Goal: Task Accomplishment & Management: Use online tool/utility

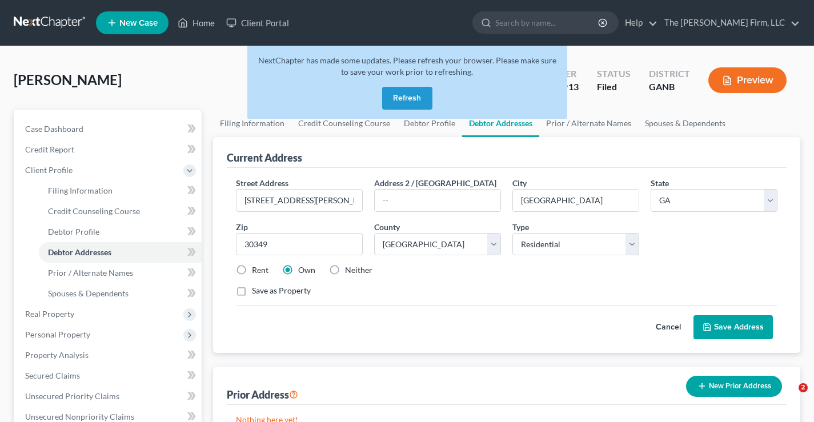
select select "10"
select select "59"
select select "0"
click at [43, 21] on link at bounding box center [50, 23] width 73 height 21
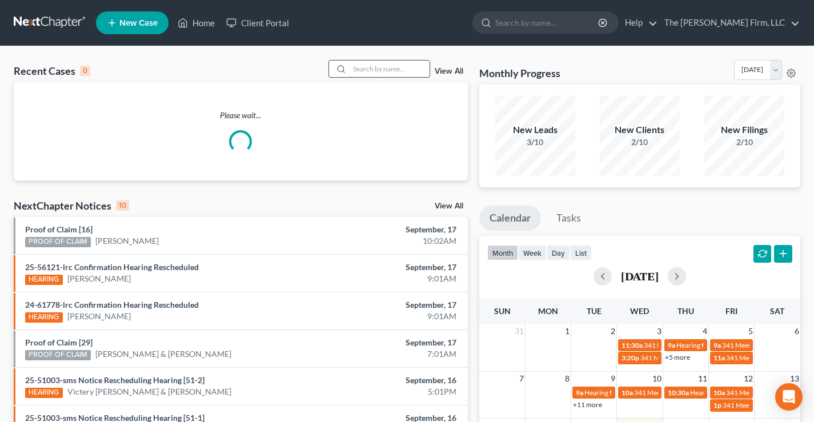
click at [368, 70] on input "search" at bounding box center [389, 69] width 80 height 17
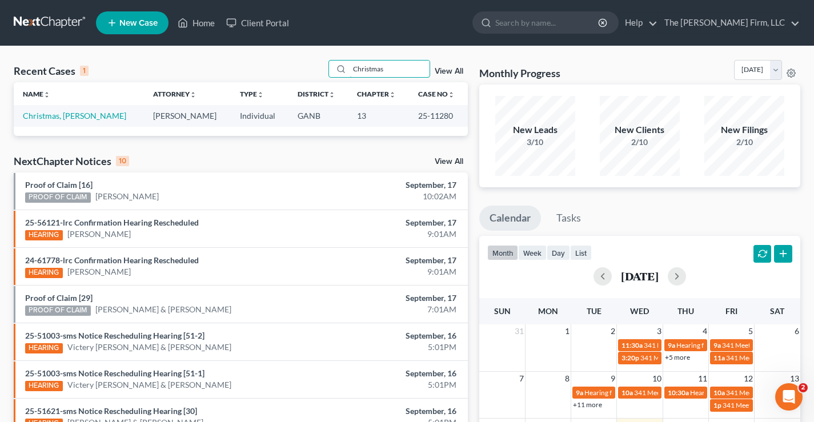
type input "Christmas"
drag, startPoint x: 412, startPoint y: 115, endPoint x: 433, endPoint y: 114, distance: 21.7
click at [447, 114] on td "25-11280" at bounding box center [438, 115] width 59 height 21
copy td "25-11280"
click at [76, 119] on link "Christmas, [PERSON_NAME]" at bounding box center [74, 116] width 103 height 10
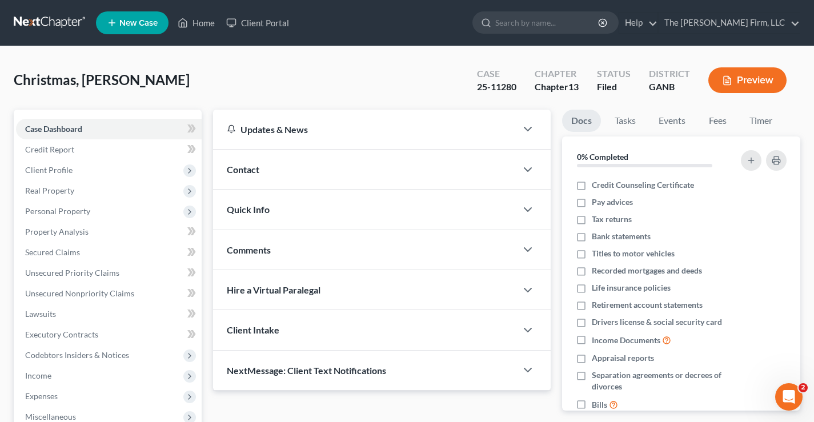
scroll to position [274, 0]
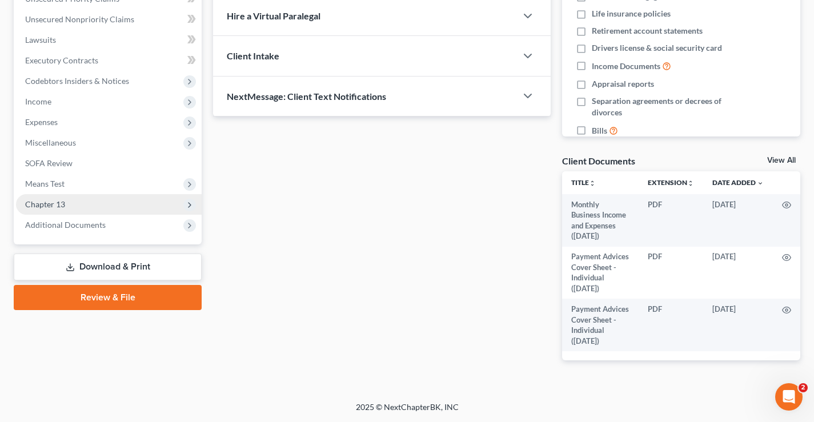
click at [51, 207] on span "Chapter 13" at bounding box center [45, 204] width 40 height 10
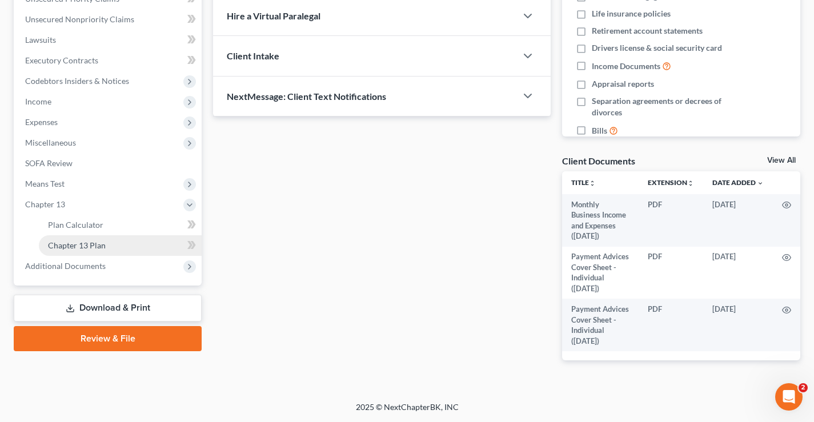
click at [70, 247] on span "Chapter 13 Plan" at bounding box center [77, 245] width 58 height 10
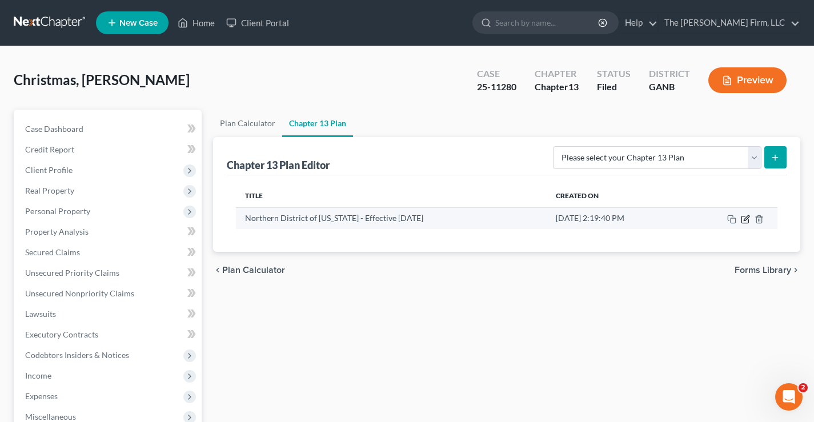
click at [743, 220] on icon "button" at bounding box center [745, 219] width 9 height 9
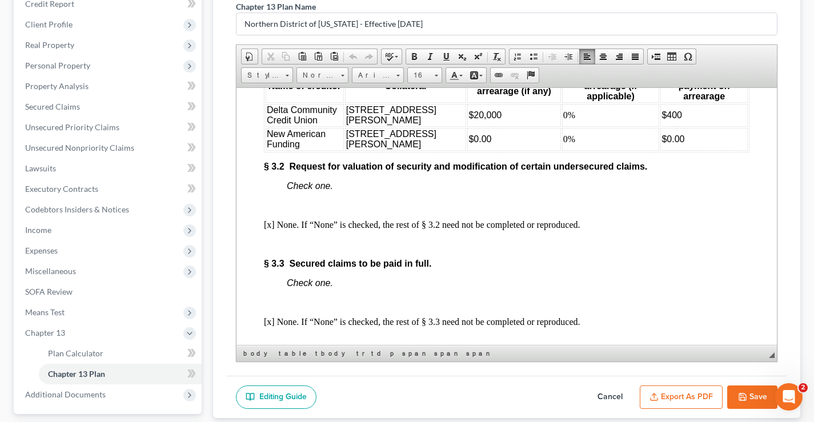
scroll to position [1837, 0]
click at [468, 144] on span "$0.00" at bounding box center [479, 139] width 23 height 10
click at [473, 120] on span "$20,000" at bounding box center [484, 115] width 33 height 10
click at [662, 144] on span "$0.00" at bounding box center [673, 139] width 23 height 10
click at [665, 120] on span "$400" at bounding box center [672, 115] width 21 height 10
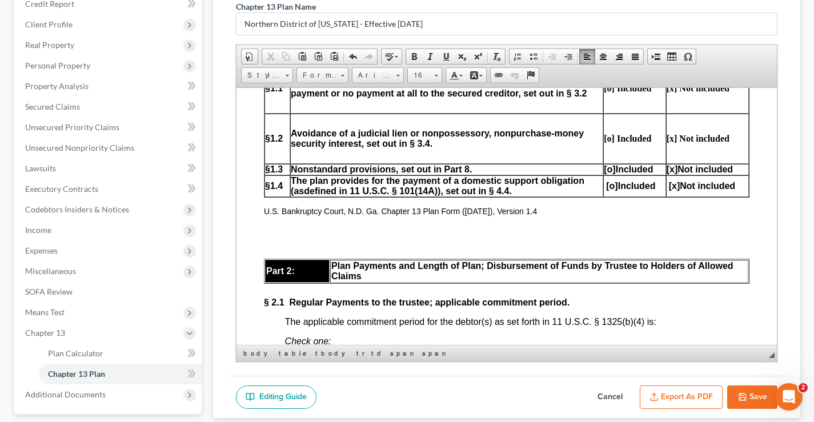
scroll to position [0, 0]
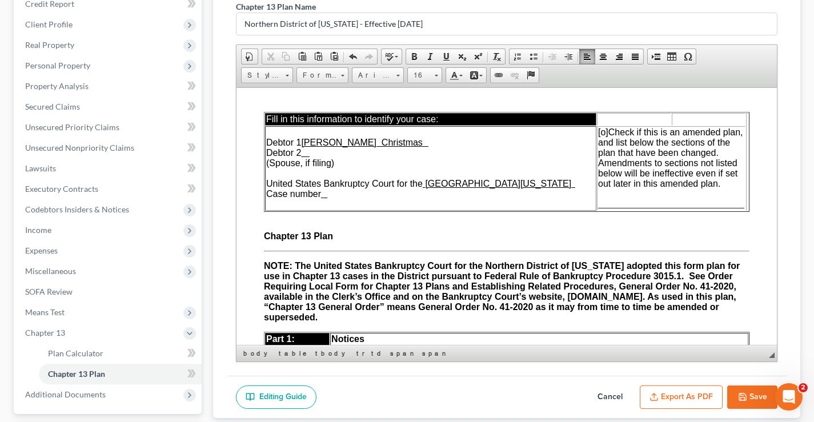
drag, startPoint x: 770, startPoint y: 187, endPoint x: 998, endPoint y: 173, distance: 228.8
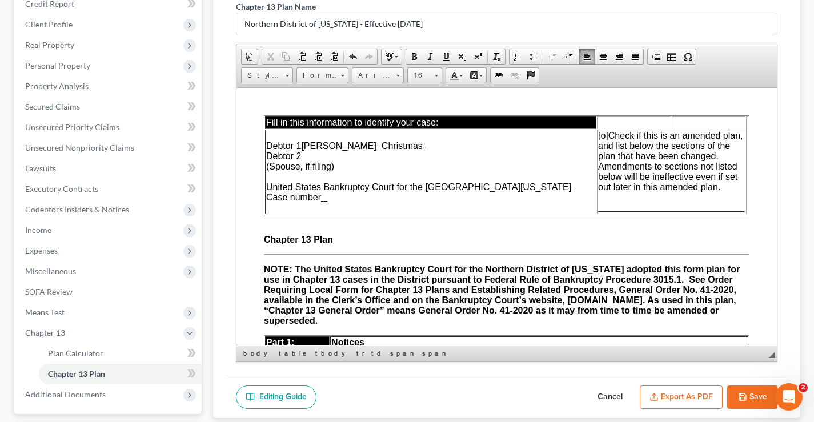
click at [598, 135] on span "[o]" at bounding box center [603, 135] width 10 height 10
click at [598, 204] on span "________________________________" at bounding box center [671, 207] width 146 height 10
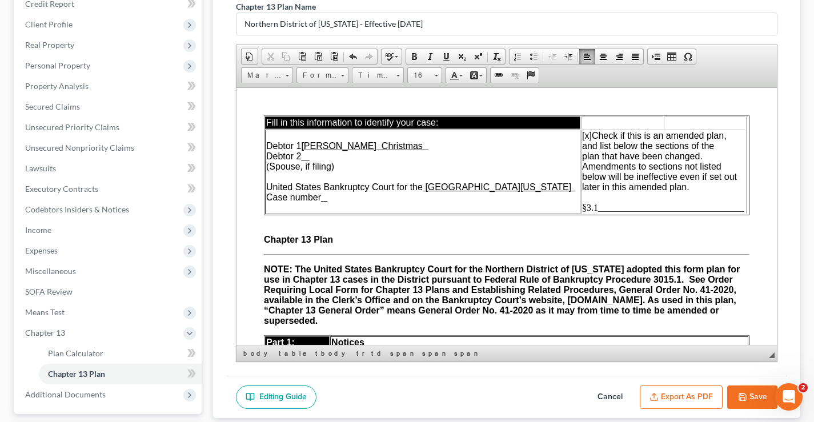
click at [332, 200] on td "Debtor 1 [PERSON_NAME] Christmas Debtor 2 (Spouse, if filing) United States Ban…" at bounding box center [422, 171] width 315 height 85
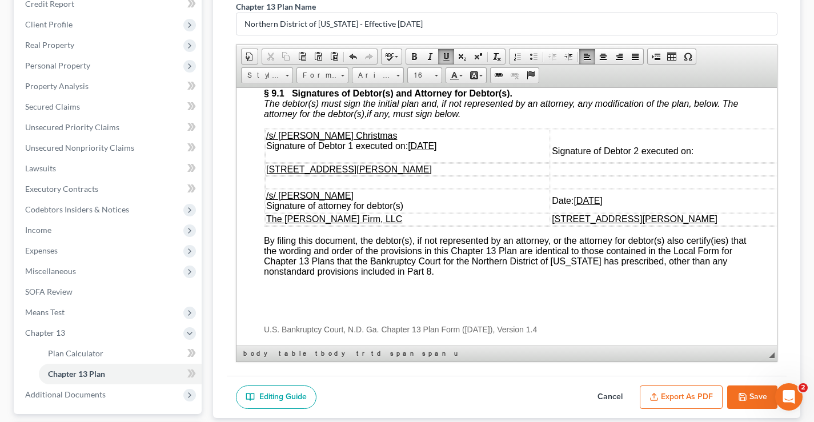
scroll to position [4002, 0]
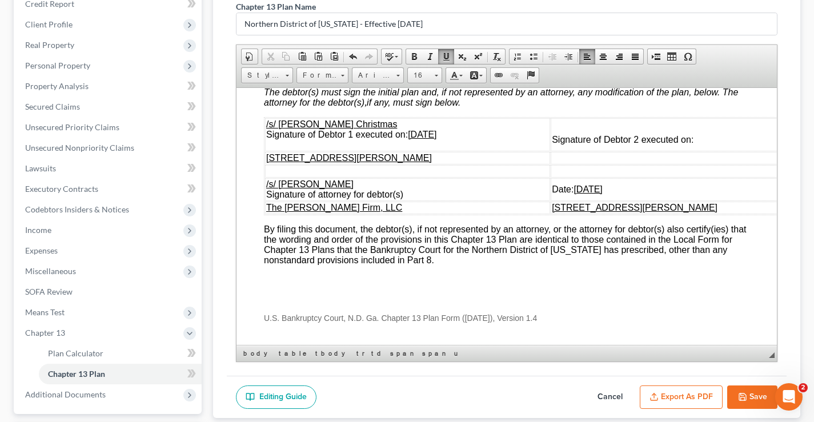
click at [420, 139] on u "[DATE]" at bounding box center [422, 134] width 29 height 10
click at [573, 194] on u "[DATE]" at bounding box center [587, 189] width 29 height 10
click at [432, 139] on u "[DATE]" at bounding box center [422, 134] width 29 height 10
click at [581, 194] on u "[DATE]" at bounding box center [587, 189] width 29 height 10
click at [750, 396] on button "Save" at bounding box center [752, 397] width 50 height 24
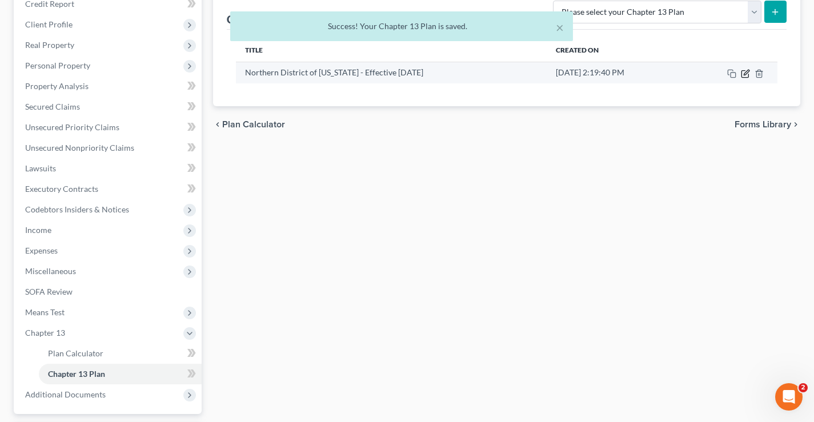
click at [744, 73] on icon "button" at bounding box center [745, 72] width 5 height 5
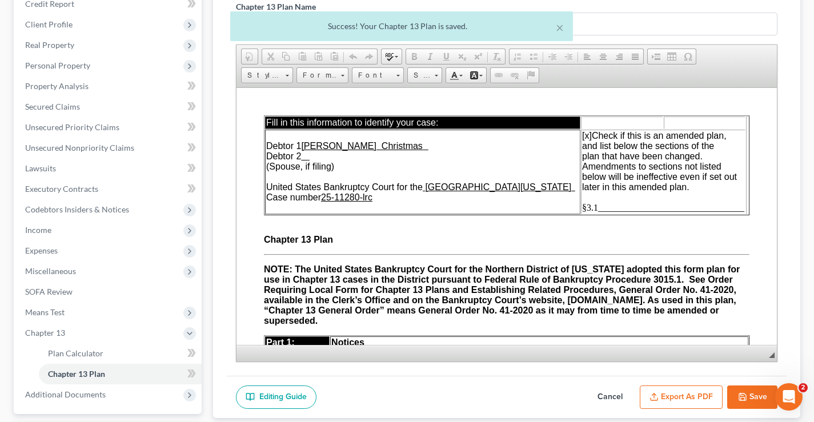
scroll to position [0, 0]
click at [694, 396] on button "Export as PDF" at bounding box center [681, 397] width 83 height 24
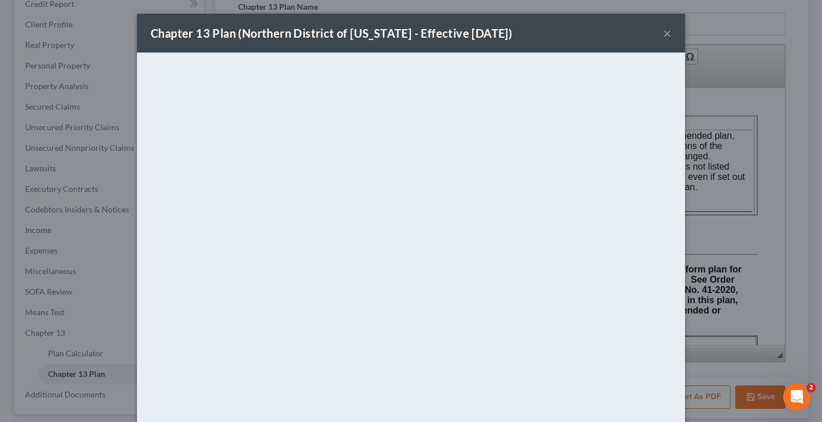
click at [665, 33] on button "×" at bounding box center [668, 33] width 8 height 14
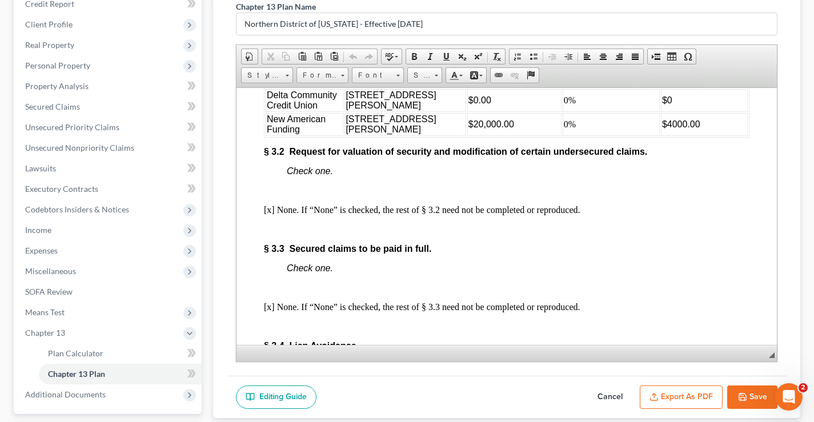
scroll to position [1713, 0]
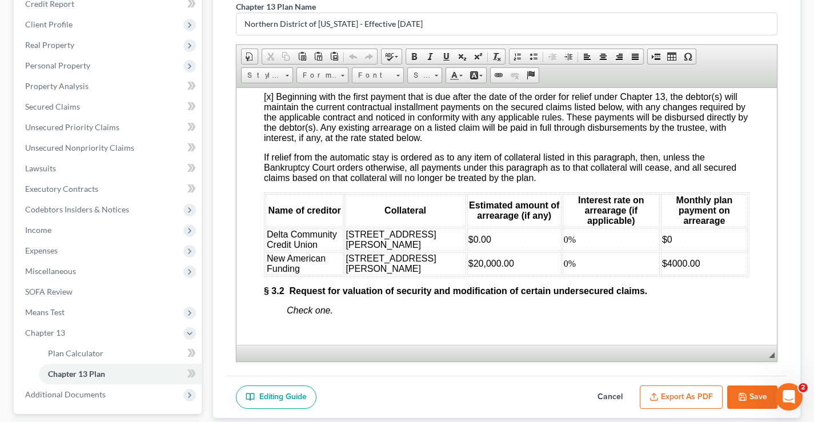
click at [672, 268] on span "$4000.00" at bounding box center [681, 263] width 38 height 10
click at [739, 397] on icon "button" at bounding box center [742, 396] width 7 height 7
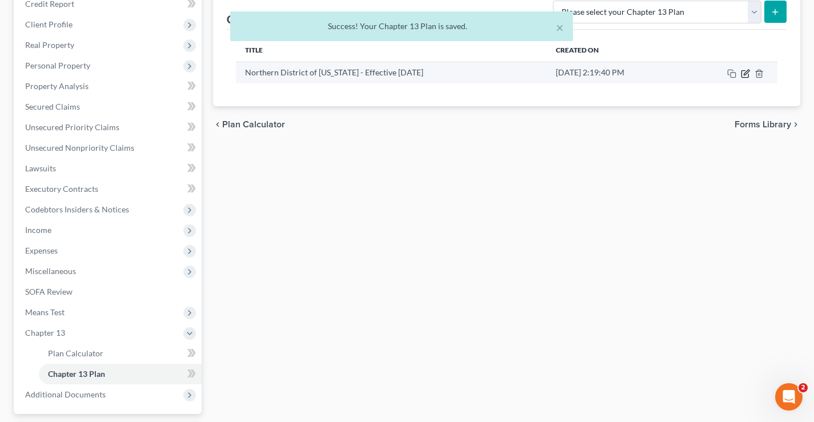
click at [744, 74] on icon "button" at bounding box center [745, 72] width 5 height 5
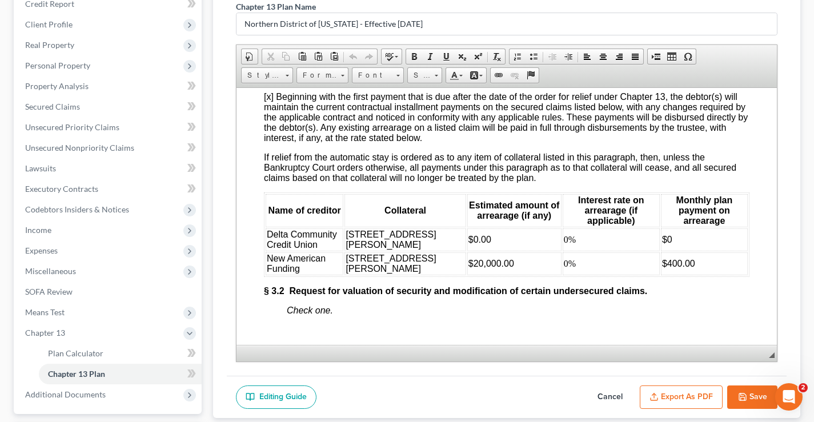
click at [698, 398] on button "Export as PDF" at bounding box center [681, 397] width 83 height 24
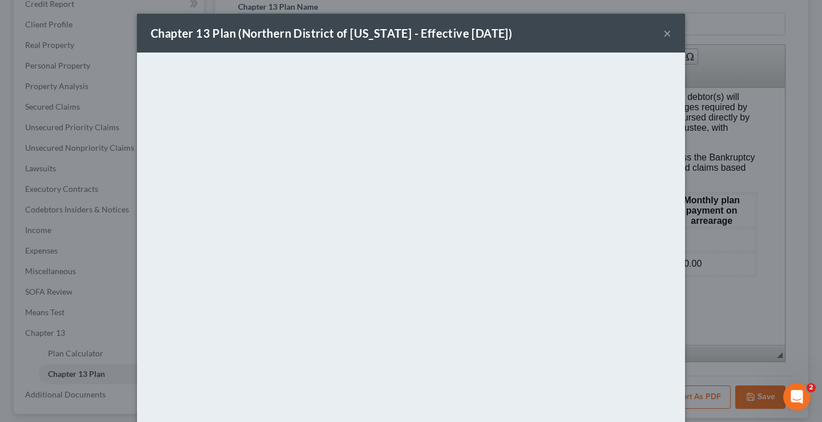
click at [664, 34] on button "×" at bounding box center [668, 33] width 8 height 14
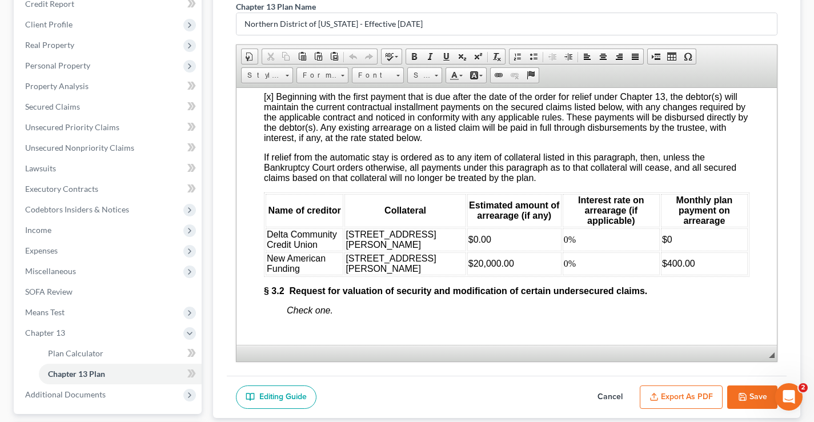
click at [744, 393] on icon "button" at bounding box center [742, 396] width 9 height 9
